Goal: Task Accomplishment & Management: Manage account settings

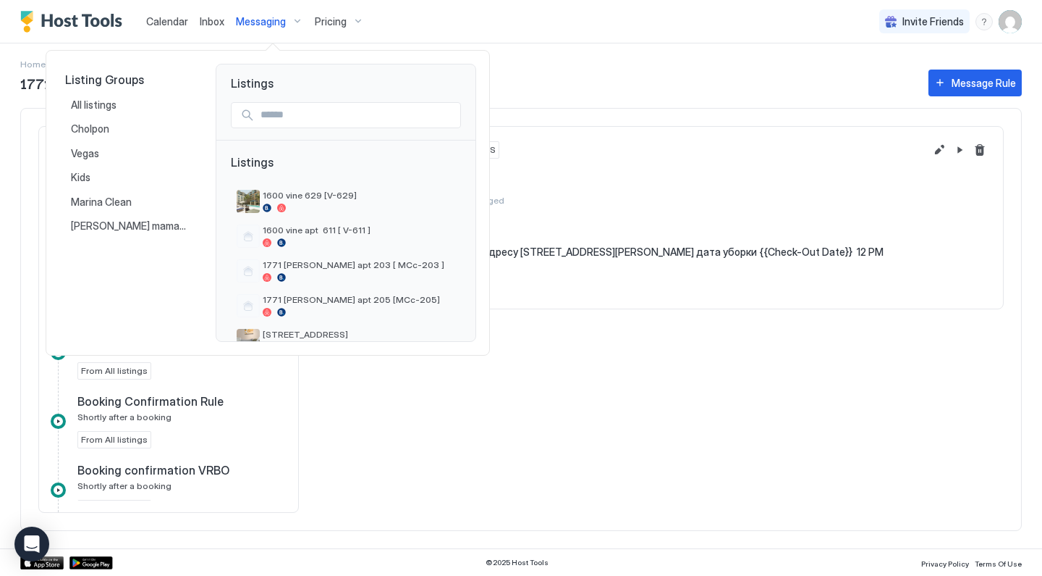
scroll to position [229, 0]
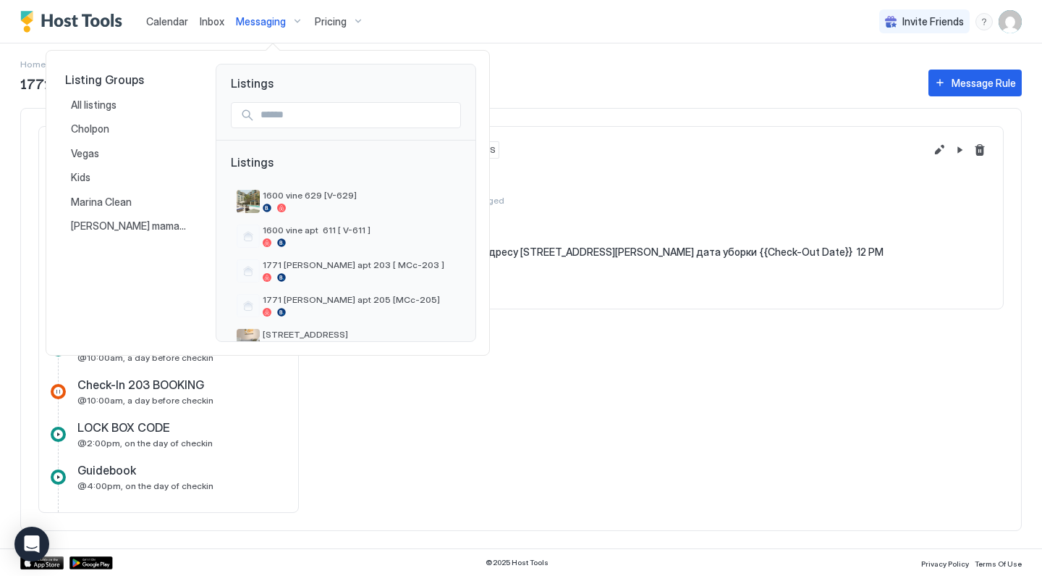
click at [340, 20] on div at bounding box center [521, 288] width 1042 height 576
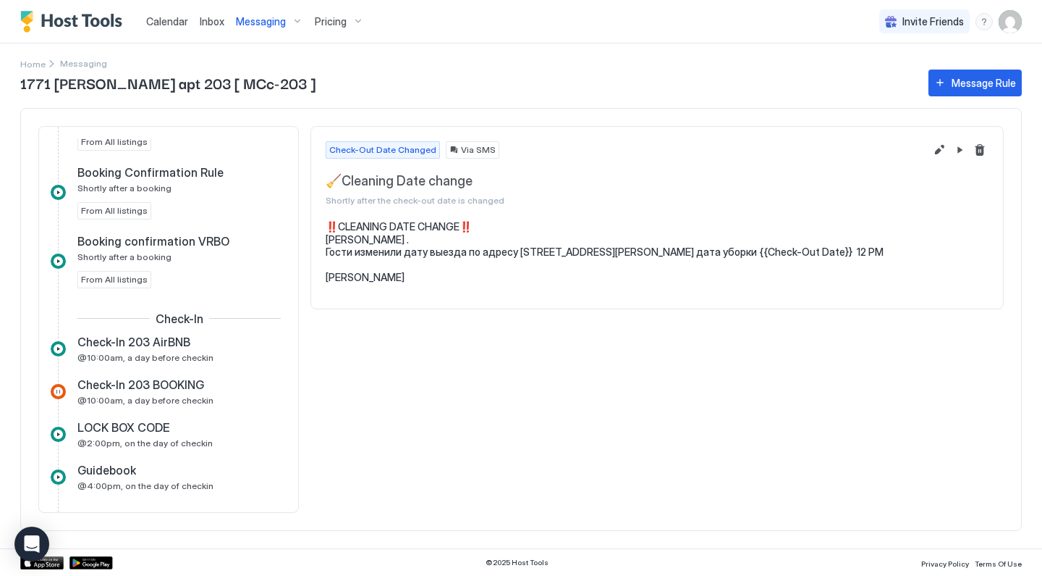
click at [332, 22] on span "Pricing" at bounding box center [331, 21] width 32 height 13
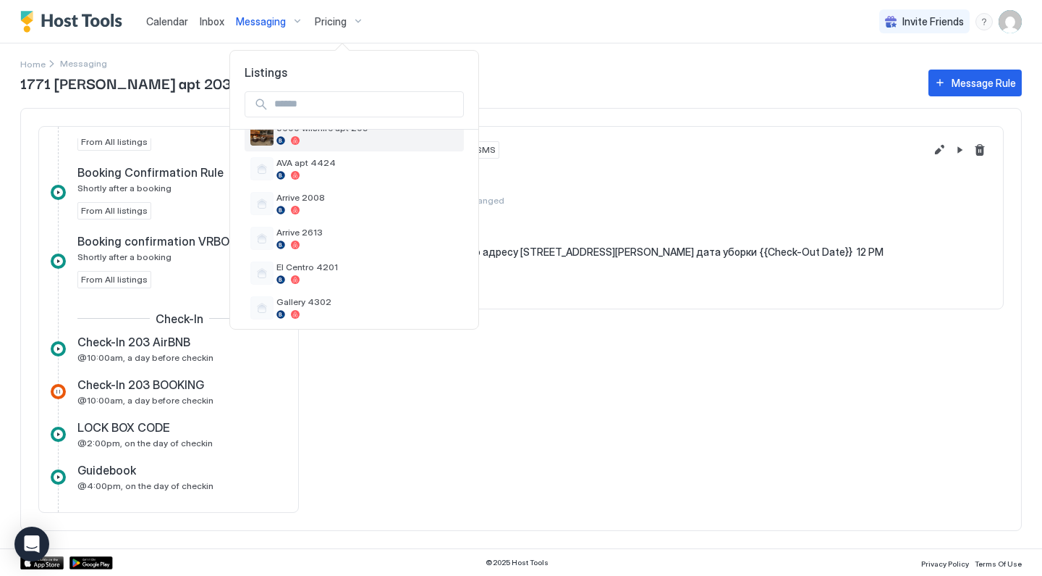
scroll to position [266, 0]
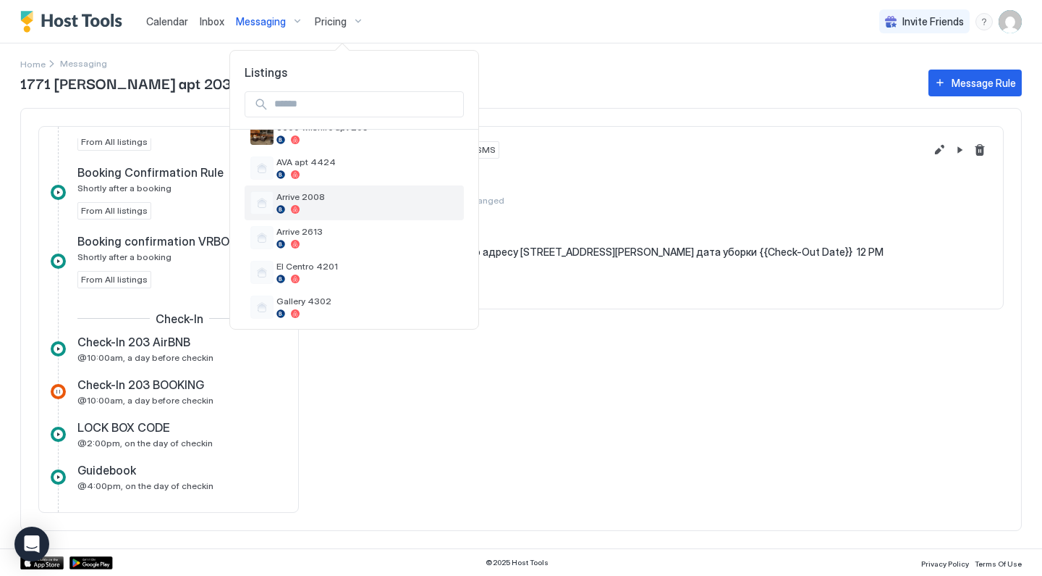
click at [324, 199] on span "Arrive 2008" at bounding box center [368, 196] width 182 height 11
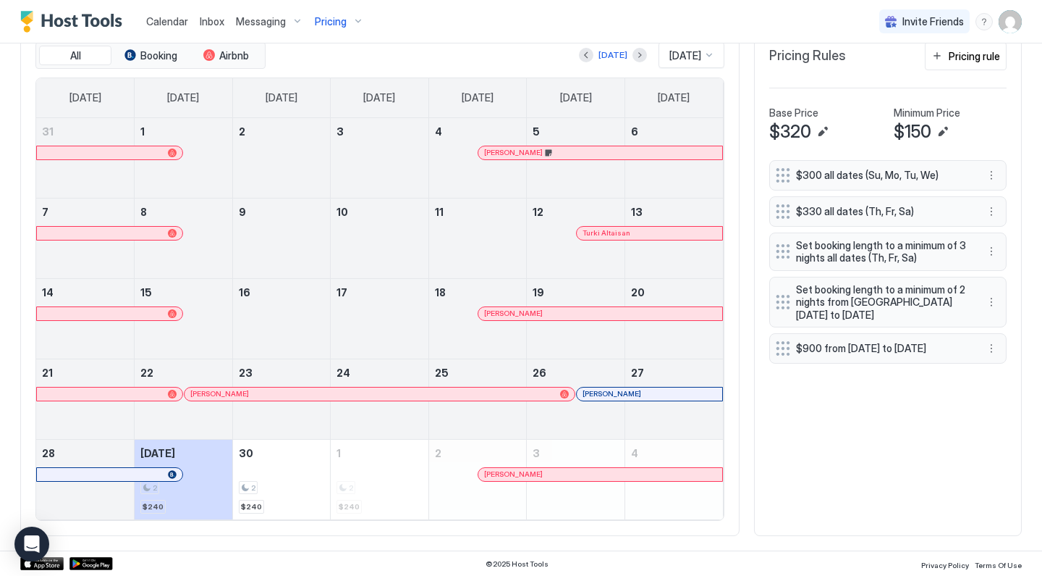
scroll to position [458, 0]
click at [994, 304] on button "More options" at bounding box center [991, 302] width 17 height 17
click at [991, 321] on div "Edit" at bounding box center [1006, 321] width 32 height 11
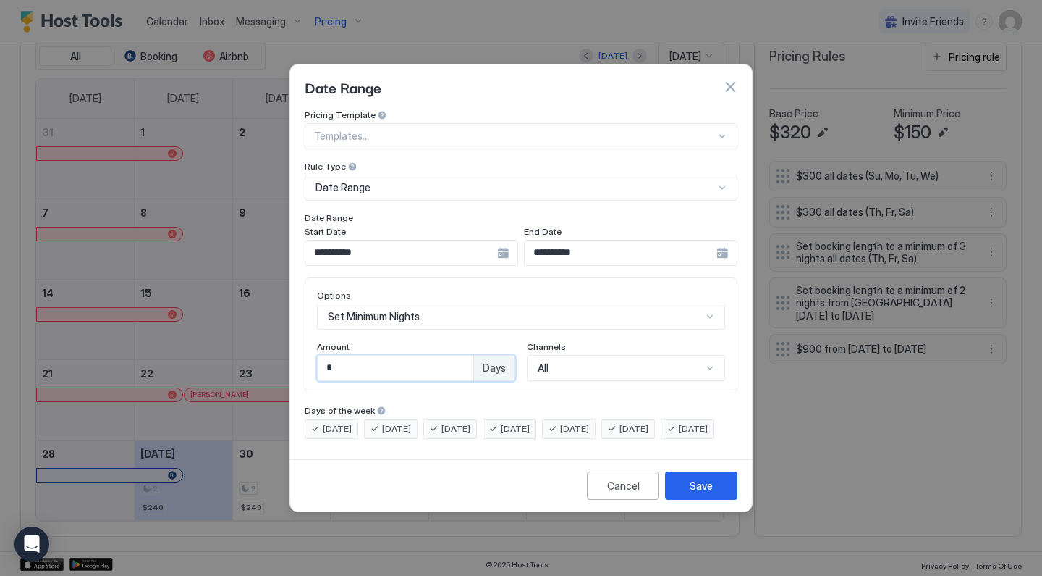
drag, startPoint x: 386, startPoint y: 358, endPoint x: 295, endPoint y: 340, distance: 92.3
click at [295, 340] on div "**********" at bounding box center [521, 281] width 462 height 344
type input "*"
click at [682, 499] on button "Save" at bounding box center [701, 485] width 72 height 28
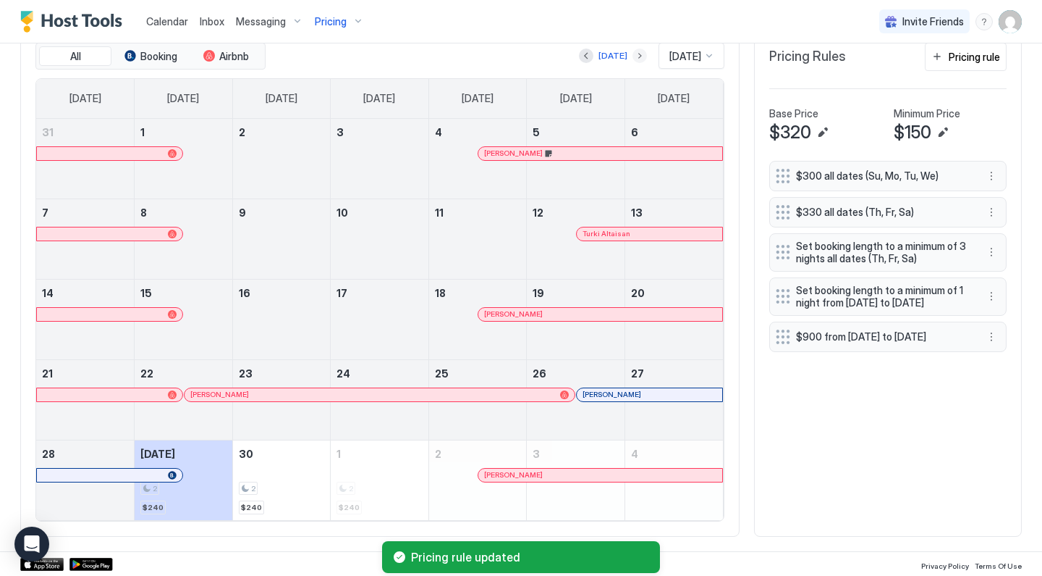
click at [633, 52] on button "Next month" at bounding box center [640, 56] width 14 height 14
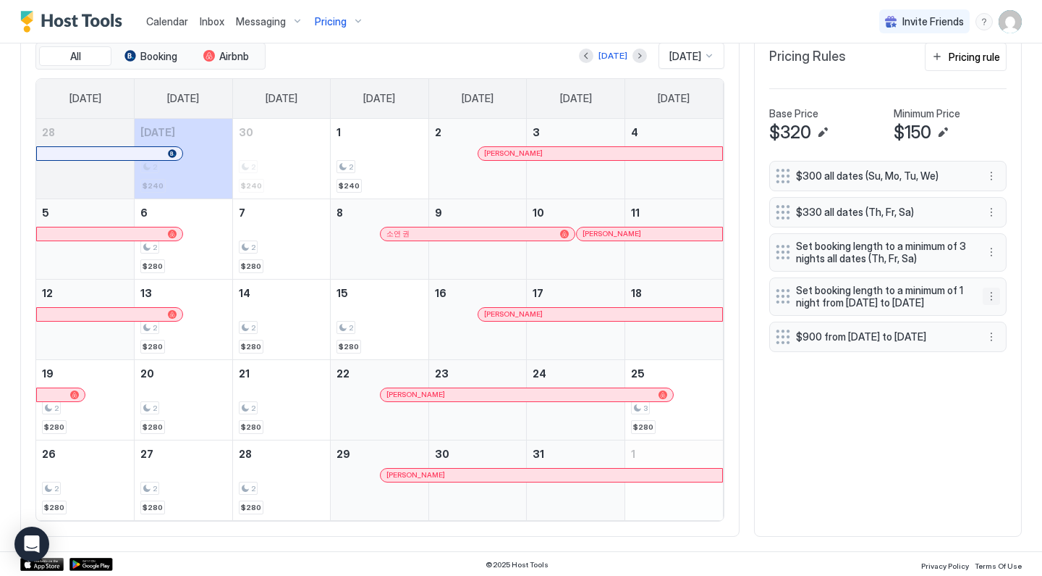
click at [993, 305] on button "More options" at bounding box center [991, 295] width 17 height 17
click at [993, 318] on div "Edit" at bounding box center [1006, 321] width 32 height 11
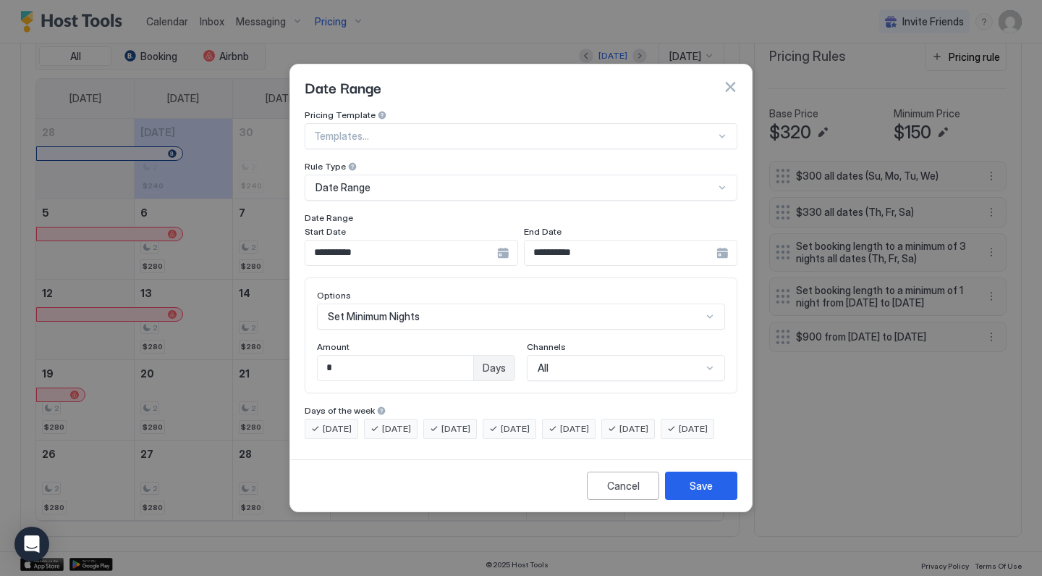
click at [421, 248] on input "**********" at bounding box center [401, 252] width 192 height 25
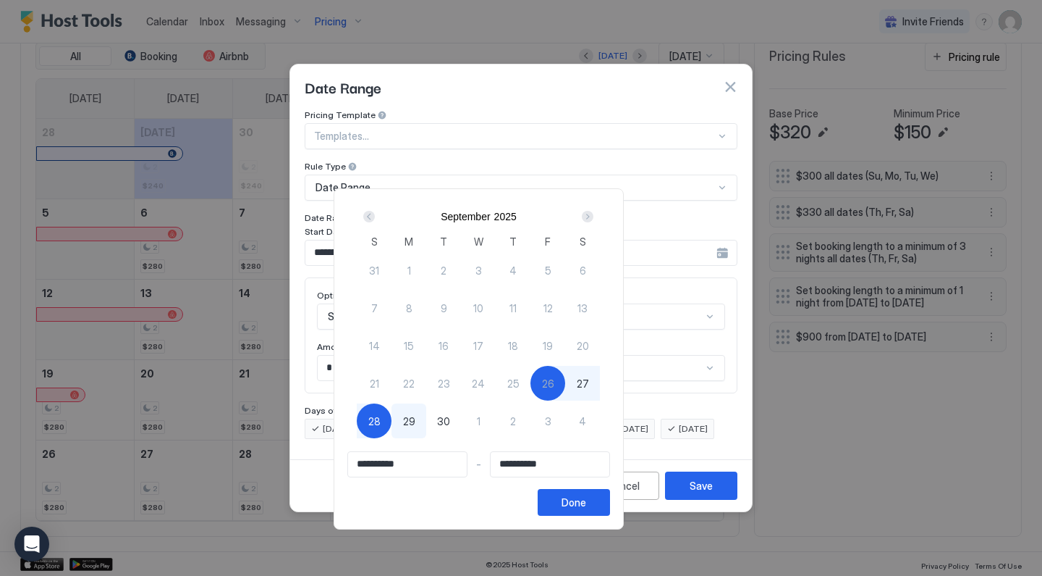
click at [416, 428] on span "29" at bounding box center [409, 420] width 12 height 15
type input "**********"
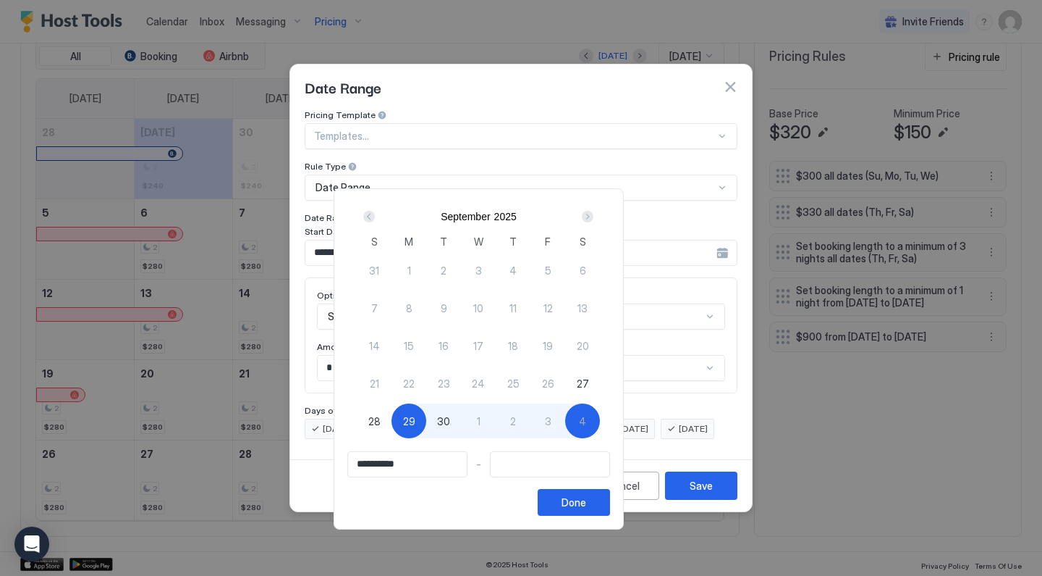
click at [596, 214] on div "Next" at bounding box center [587, 216] width 17 height 17
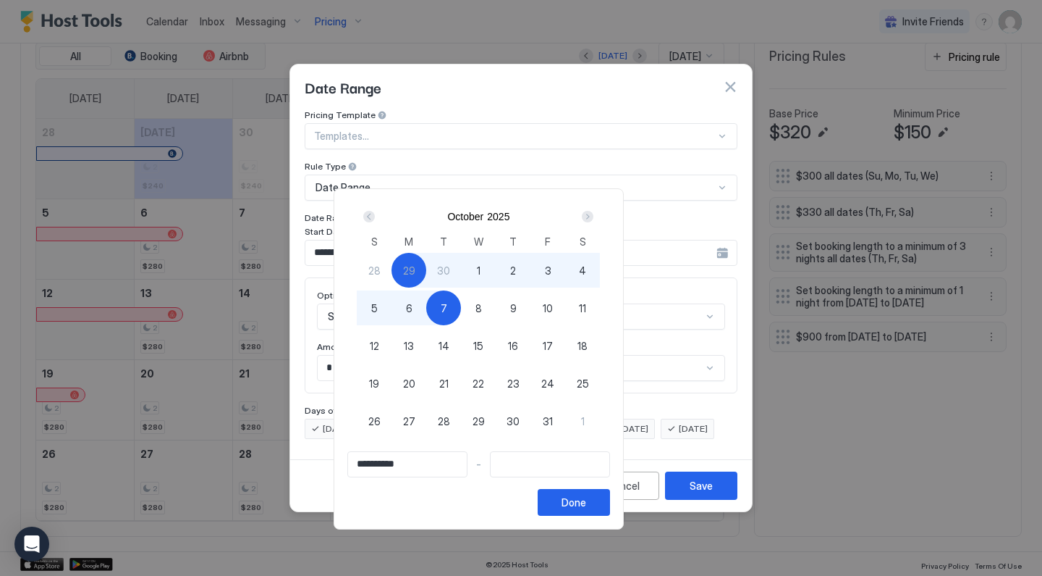
type input "**********"
click at [482, 308] on span "8" at bounding box center [479, 307] width 7 height 15
type input "**********"
click at [610, 510] on button "Done" at bounding box center [574, 502] width 72 height 27
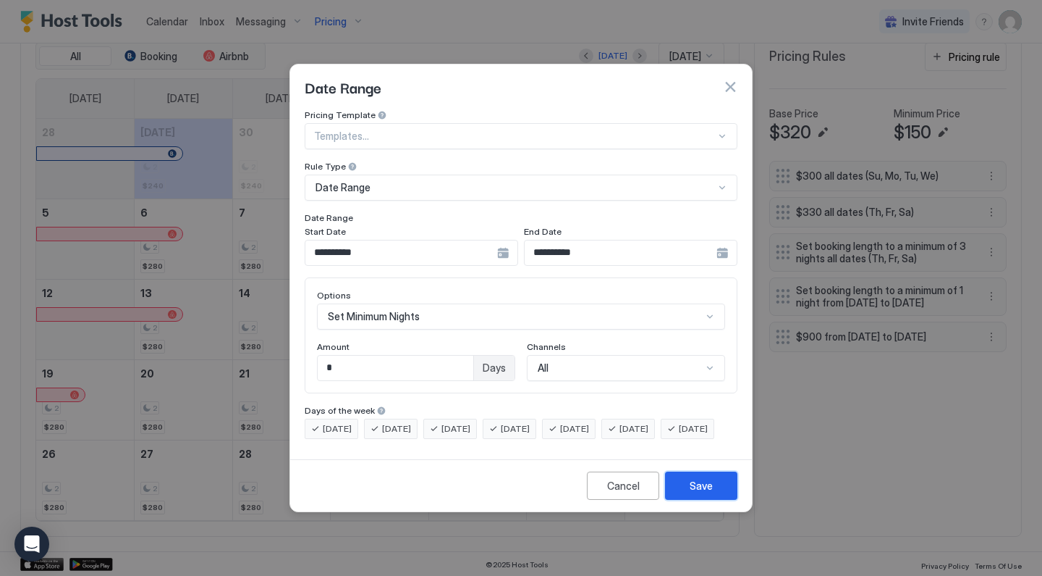
click at [708, 493] on div "Save" at bounding box center [701, 485] width 23 height 15
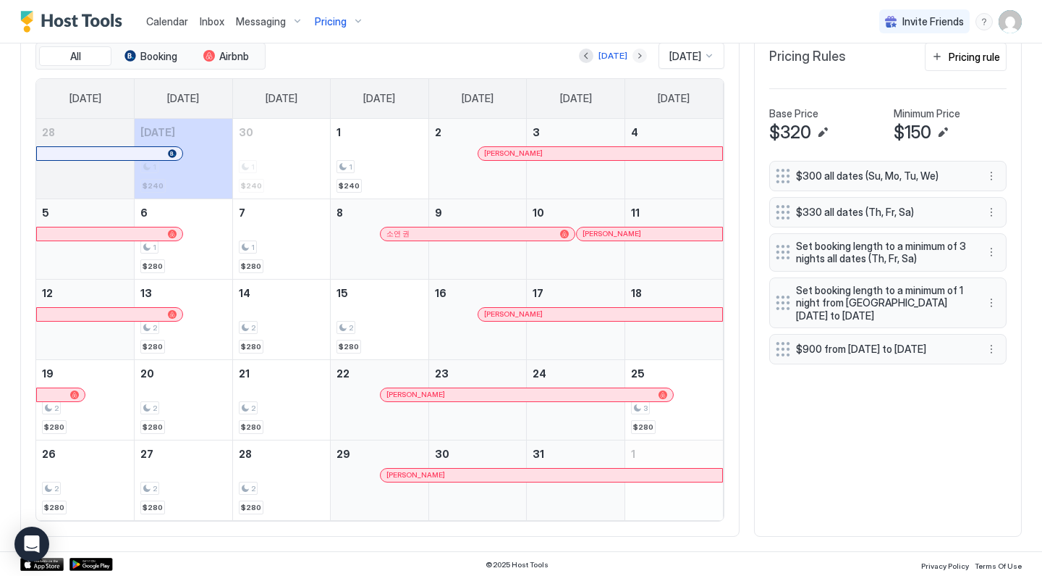
click at [633, 57] on button "Next month" at bounding box center [640, 56] width 14 height 14
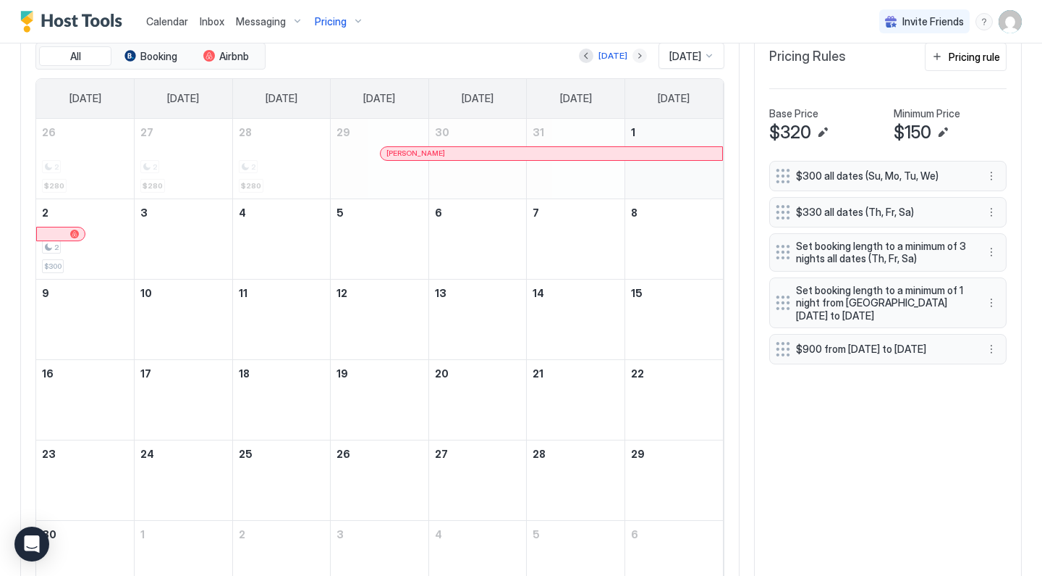
scroll to position [430, 0]
